Goal: Communication & Community: Answer question/provide support

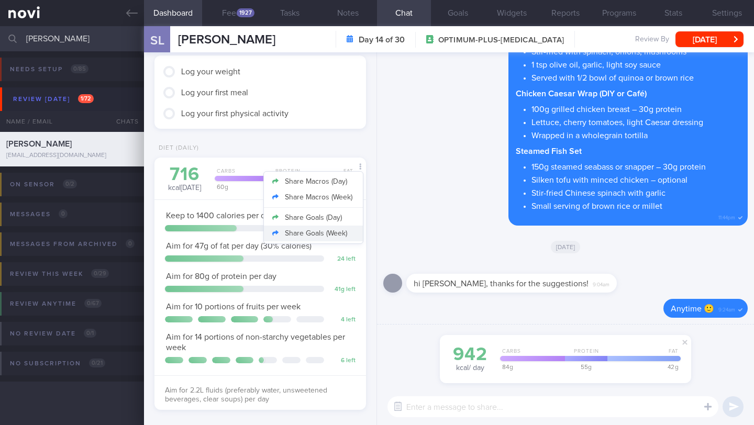
click at [334, 237] on button "Share Goals (Week)" at bounding box center [313, 234] width 99 height 16
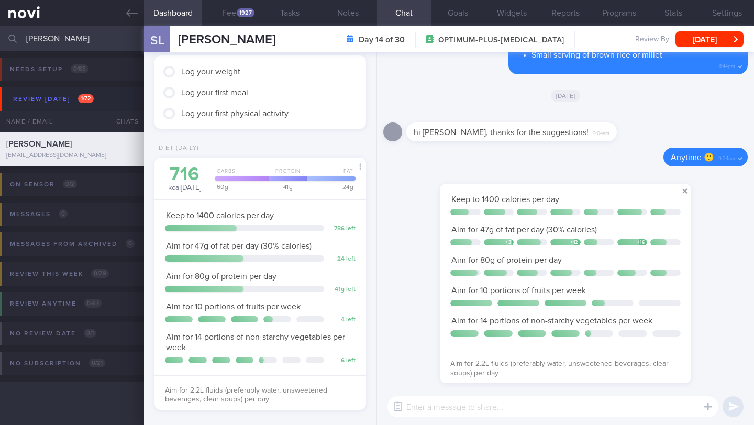
click at [684, 192] on span at bounding box center [684, 191] width 13 height 13
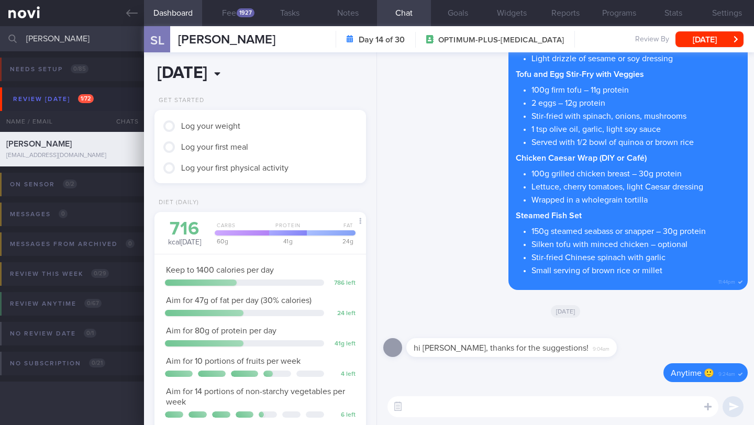
click at [215, 68] on input "2025-08-17" at bounding box center [219, 73] width 131 height 26
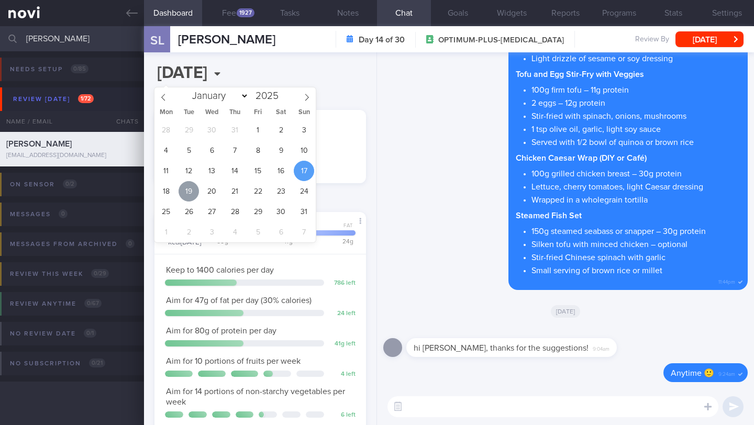
click at [193, 193] on span "19" at bounding box center [188, 191] width 20 height 20
type input "[DATE]"
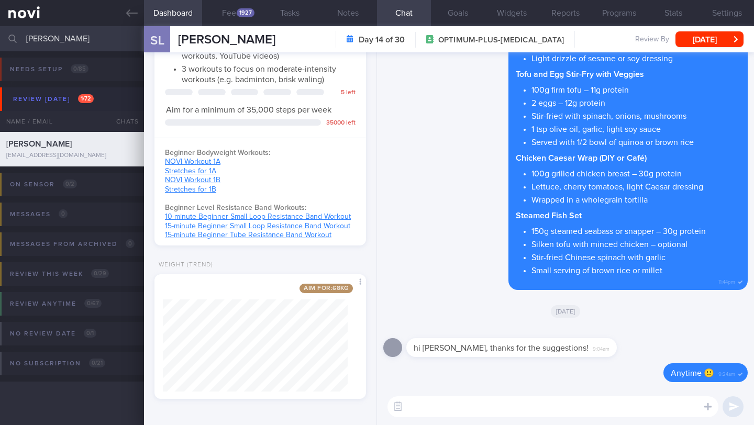
scroll to position [548, 0]
click at [230, 14] on button "Feed 1927" at bounding box center [231, 13] width 58 height 26
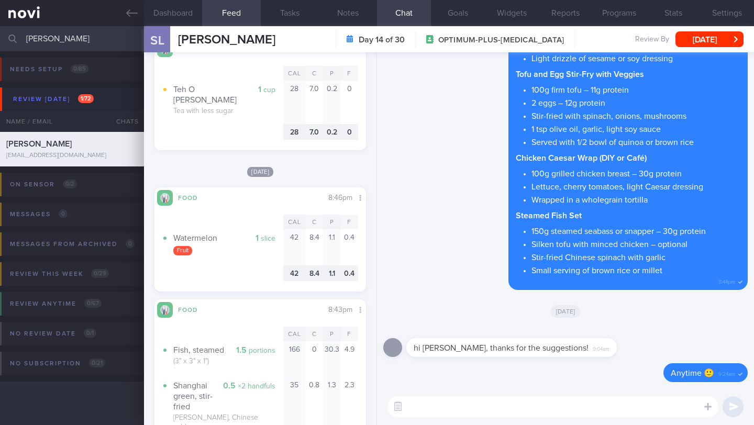
scroll to position [1001, 0]
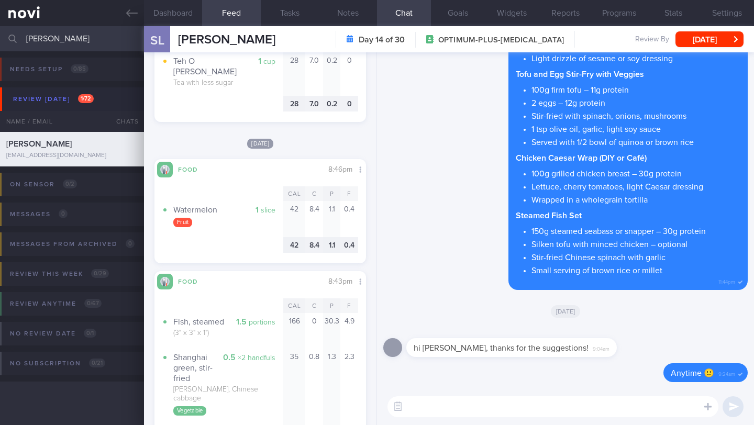
click at [437, 411] on textarea at bounding box center [552, 406] width 331 height 21
type textarea "Hi Seleen"
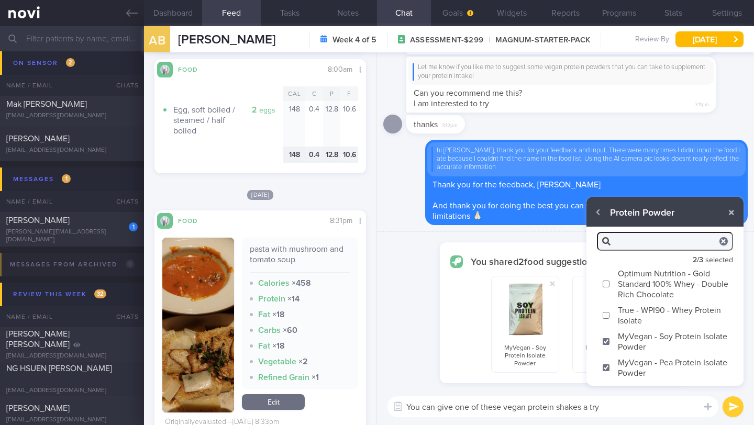
type textarea "You can give one of these vegan protein shakes a try"
click at [737, 406] on button "submit" at bounding box center [732, 406] width 21 height 21
checkbox input "false"
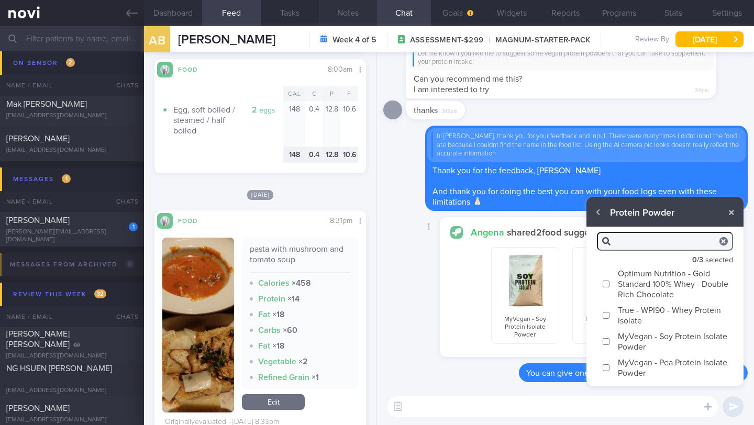
click at [341, 12] on button "Notes" at bounding box center [348, 13] width 58 height 26
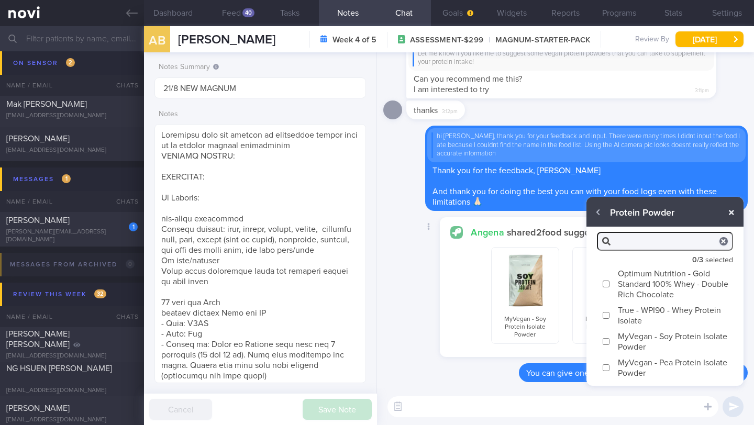
click at [733, 212] on button "button" at bounding box center [731, 212] width 19 height 19
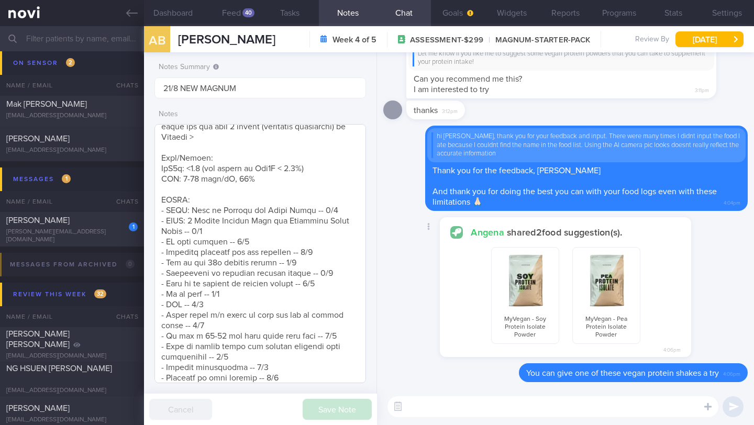
scroll to position [789, 0]
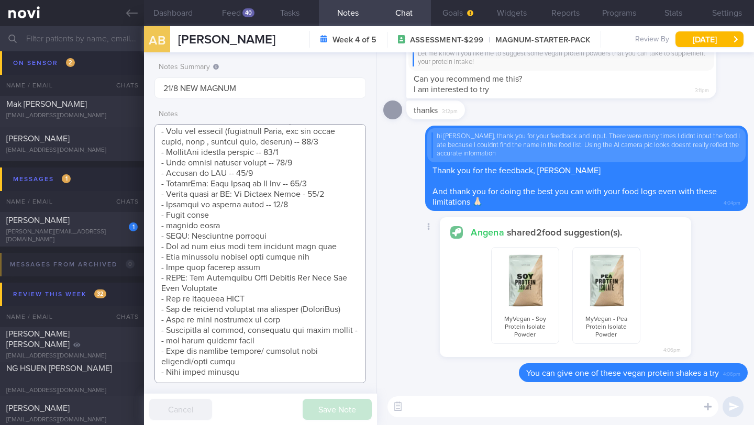
click at [307, 174] on textarea at bounding box center [259, 253] width 211 height 259
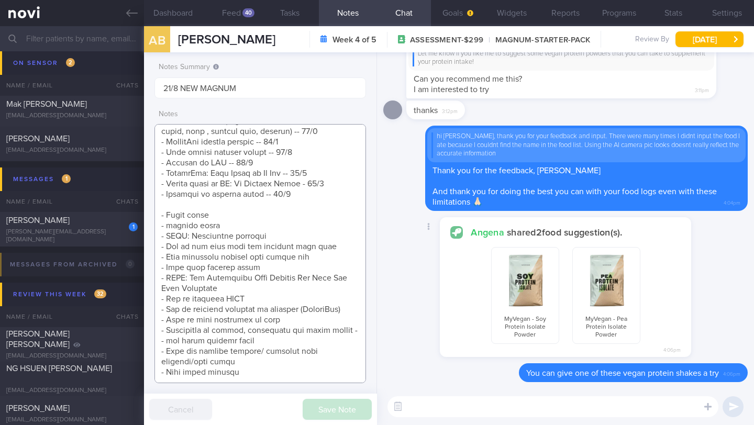
scroll to position [799, 0]
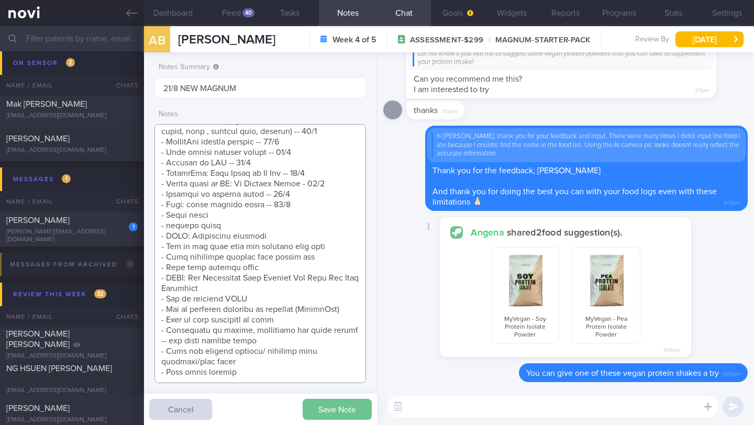
type textarea "Explained that the purpose of increasing muscle mass is to improve insulin sens…"
click at [324, 412] on button "Save Note" at bounding box center [337, 409] width 69 height 21
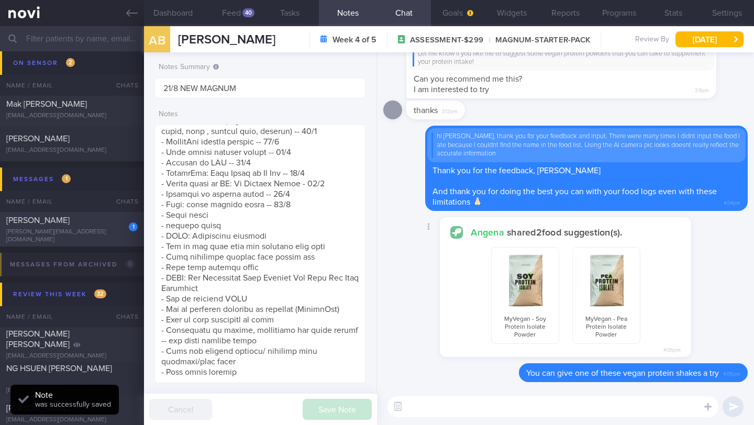
click at [107, 230] on div "1 Lee Taylor lee.taylor72@outlook.com" at bounding box center [72, 229] width 144 height 29
type input "25/8 NEW OP+"
type textarea "SUPPORT NEEDED: CHALLENGE: - DIET - EXERCISE - MEDS - WEIGHT - HbA1c/GMI Wt tre…"
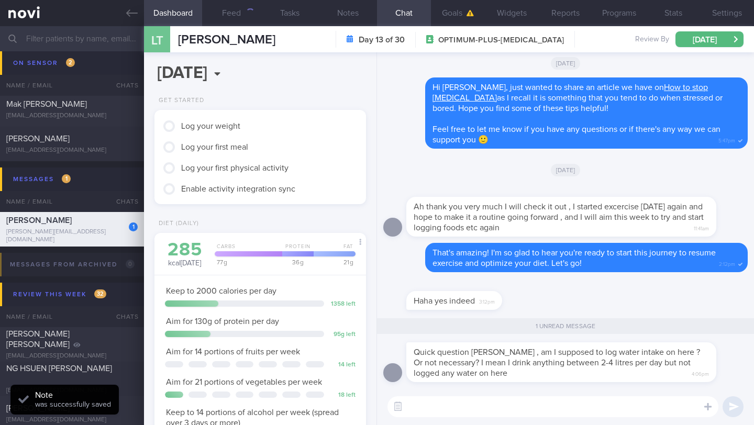
scroll to position [107, 185]
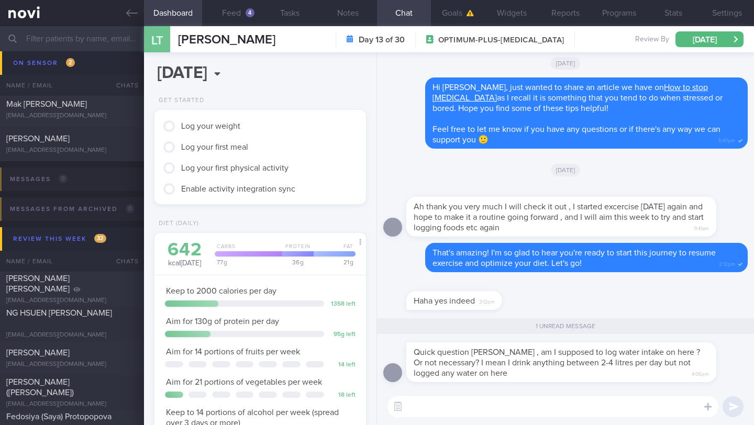
click at [443, 406] on textarea at bounding box center [552, 406] width 331 height 21
type textarea "N"
